Goal: Transaction & Acquisition: Purchase product/service

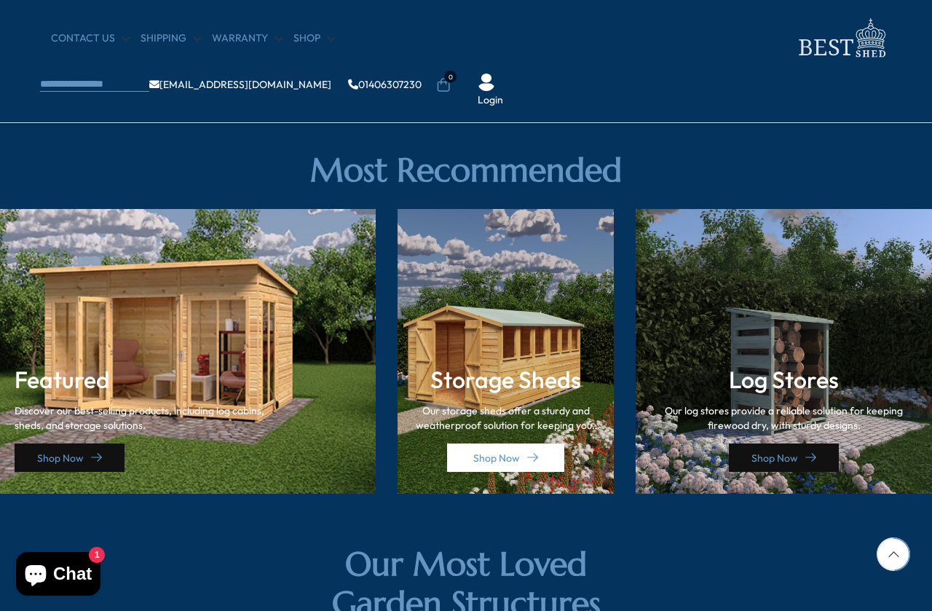
scroll to position [1940, 0]
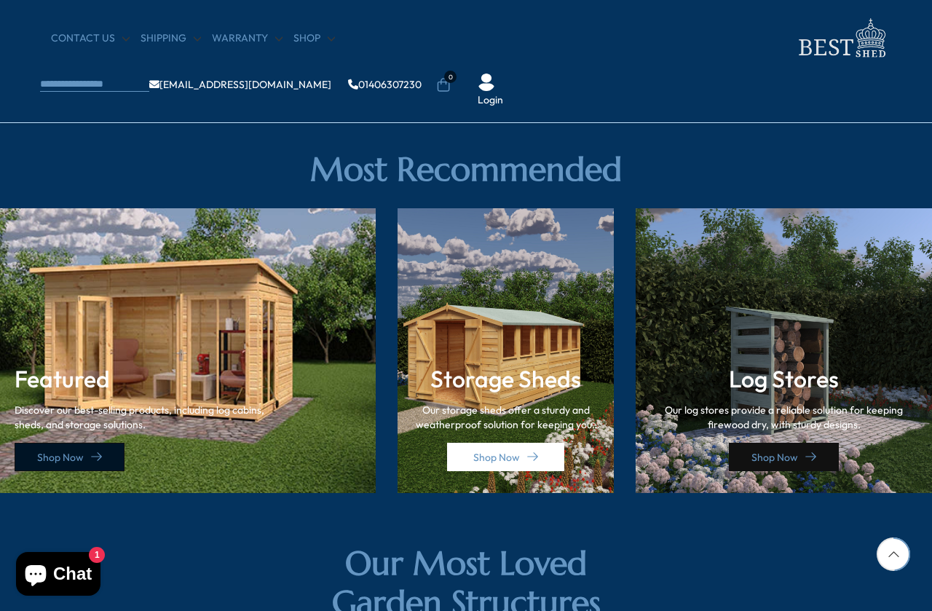
click at [108, 451] on link "Shop Now" at bounding box center [70, 457] width 110 height 28
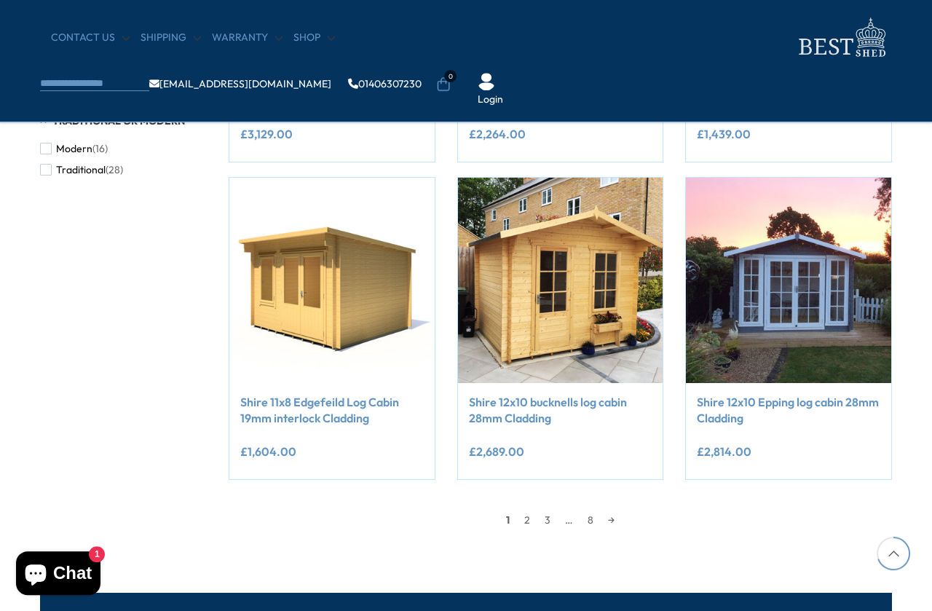
scroll to position [1140, 0]
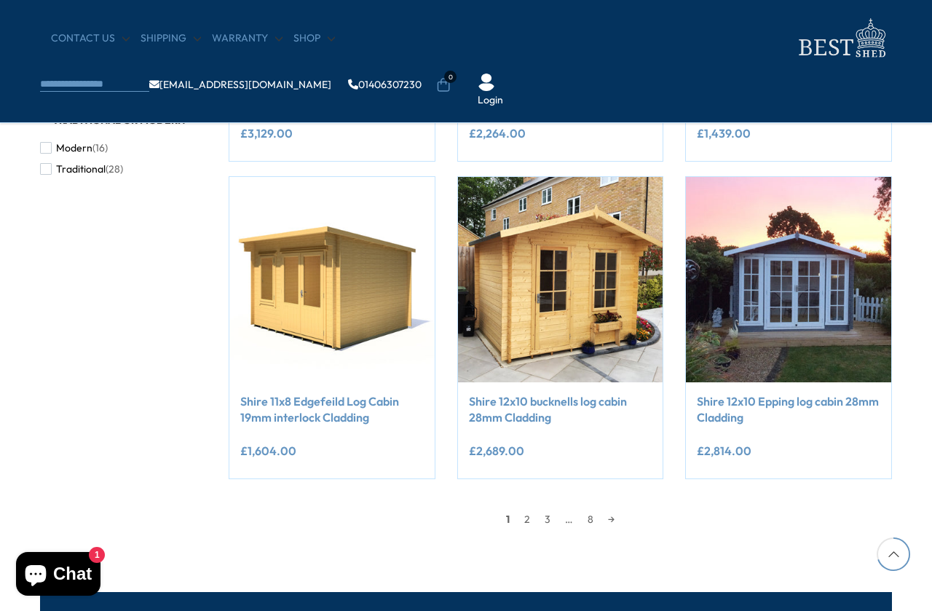
click at [533, 519] on link "2" at bounding box center [527, 519] width 20 height 22
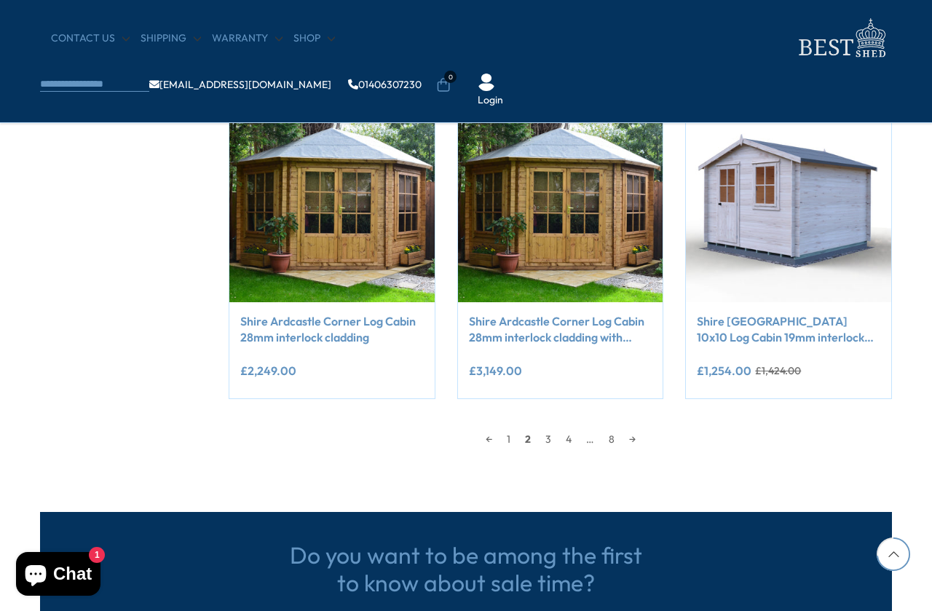
scroll to position [1225, 0]
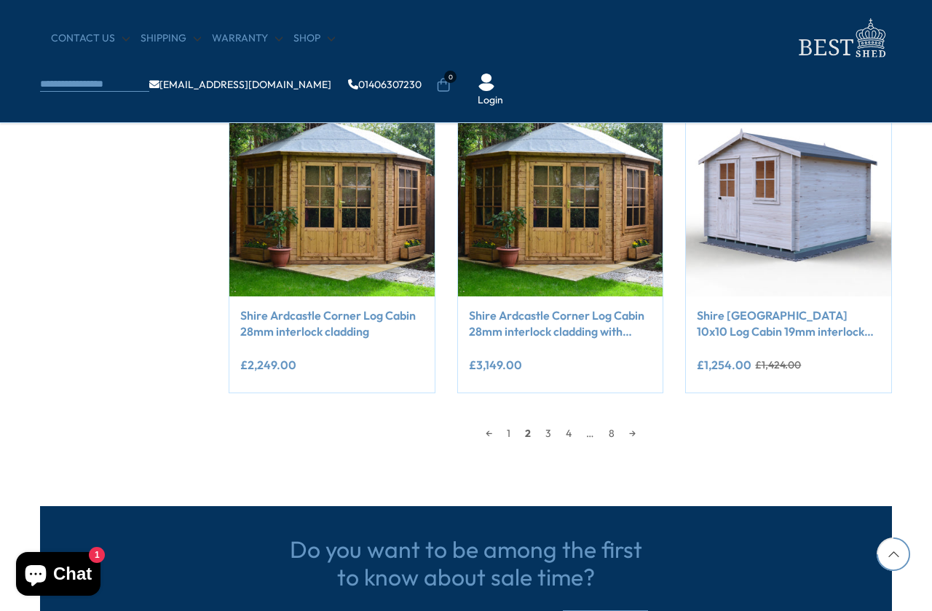
click at [547, 433] on link "3" at bounding box center [548, 433] width 20 height 22
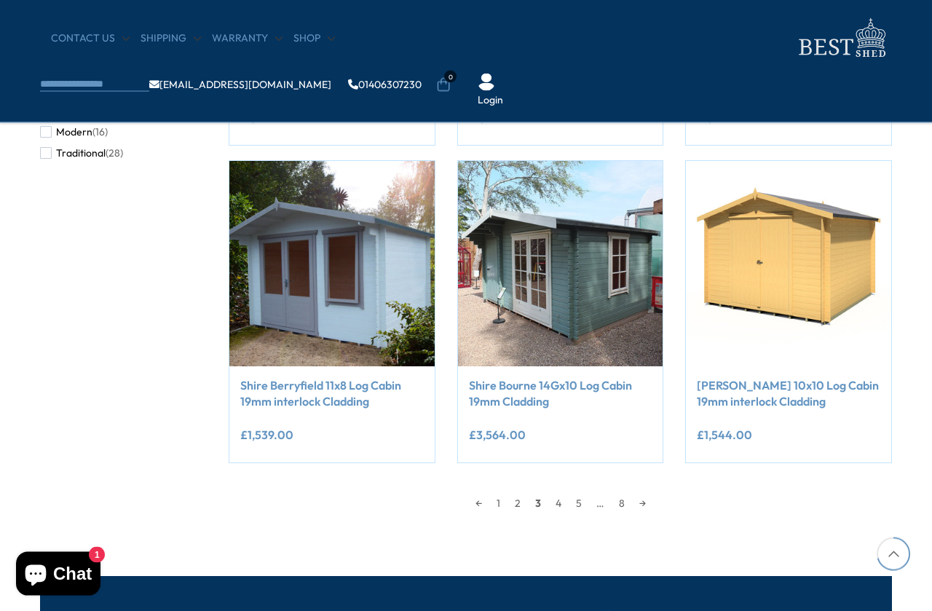
scroll to position [1158, 0]
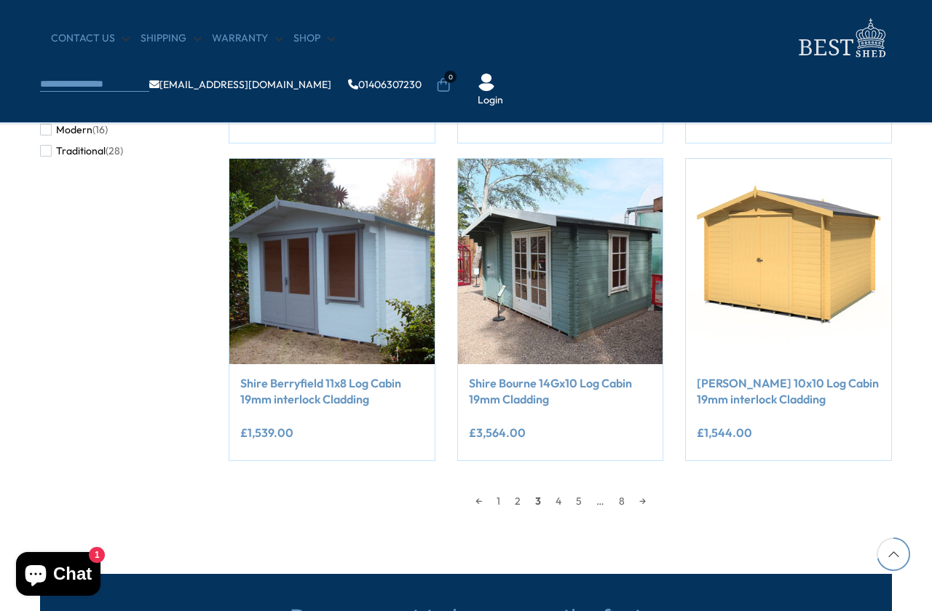
click at [562, 503] on link "4" at bounding box center [558, 501] width 20 height 22
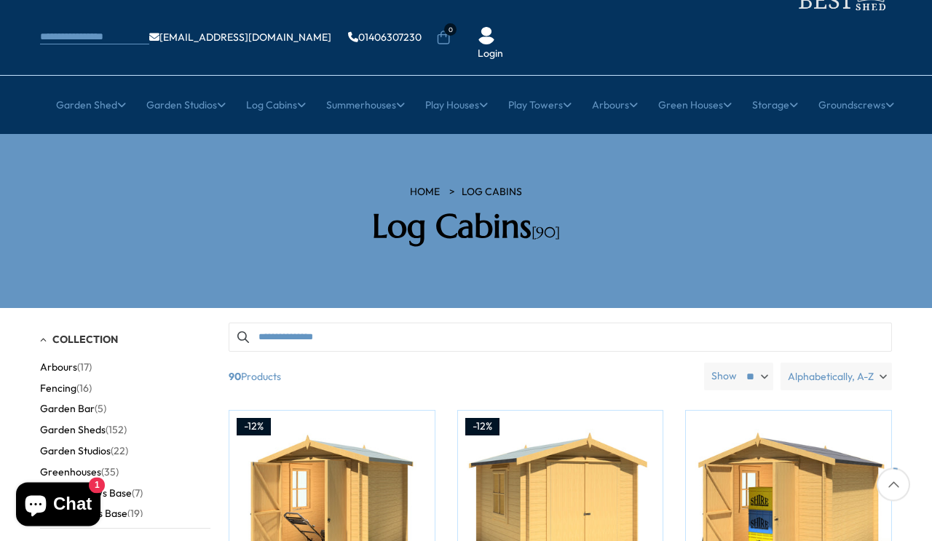
scroll to position [73, 0]
